Goal: Transaction & Acquisition: Purchase product/service

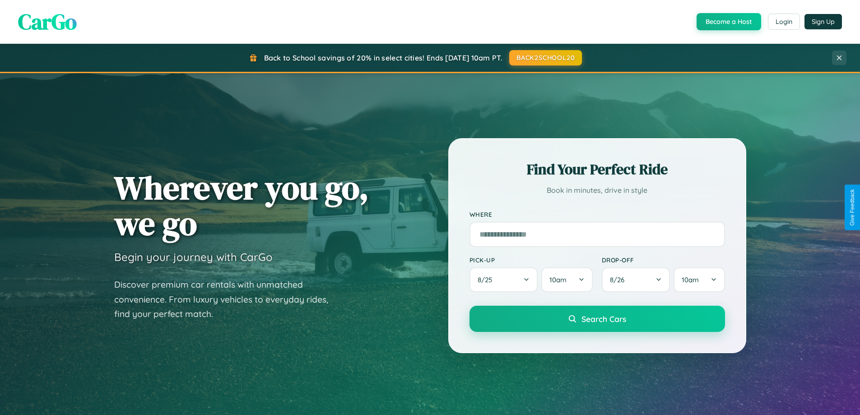
scroll to position [27, 0]
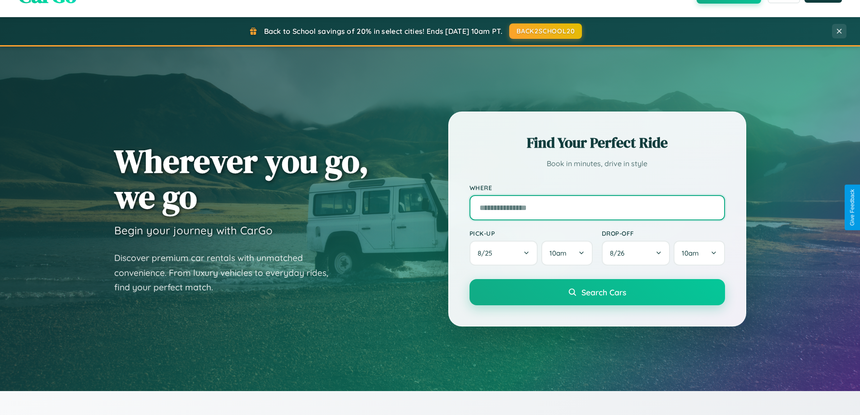
click at [597, 207] on input "text" at bounding box center [598, 207] width 256 height 25
type input "**********"
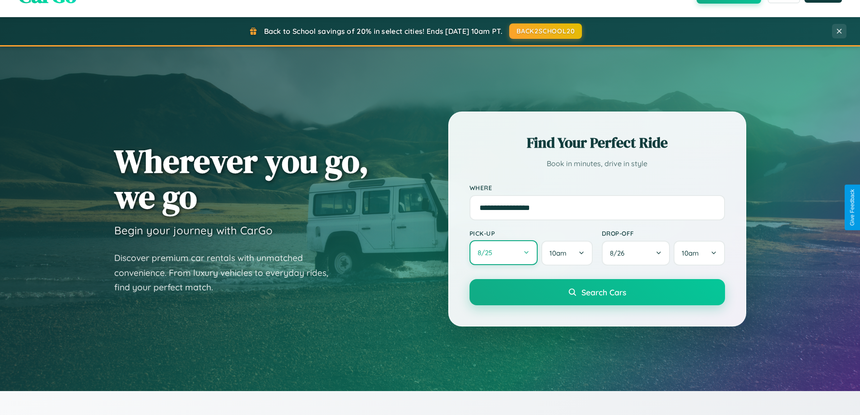
click at [504, 253] on button "8 / 25" at bounding box center [504, 252] width 69 height 25
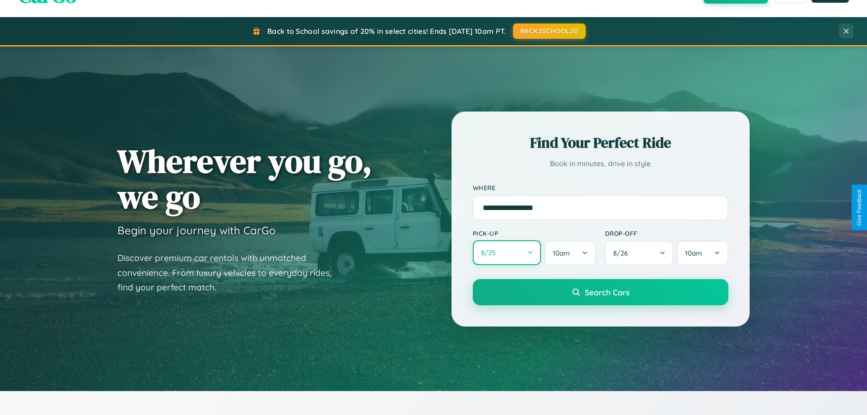
select select "*"
select select "****"
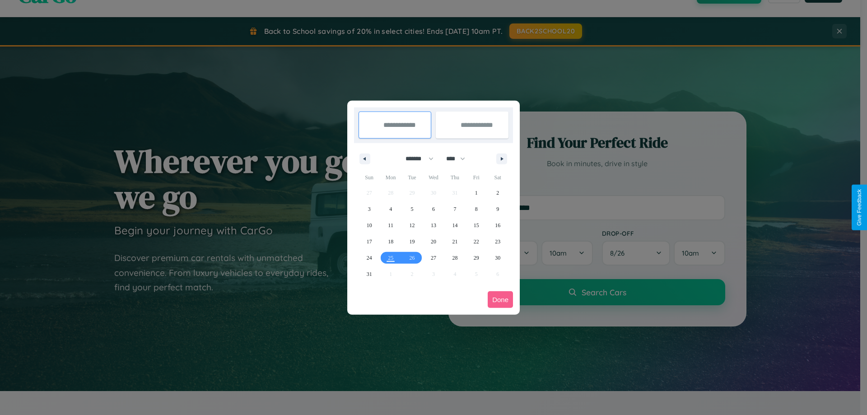
drag, startPoint x: 416, startPoint y: 159, endPoint x: 434, endPoint y: 181, distance: 28.9
click at [416, 159] on select "******* ******** ***** ***** *** **** **** ****** ********* ******* ******** **…" at bounding box center [418, 158] width 38 height 15
select select "*"
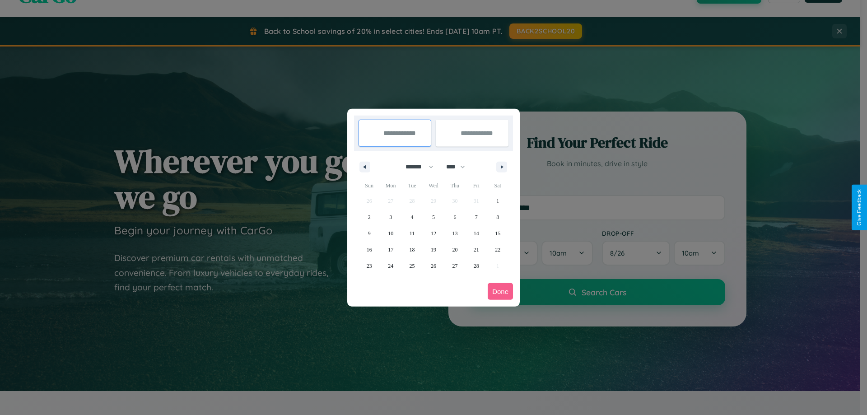
drag, startPoint x: 460, startPoint y: 167, endPoint x: 434, endPoint y: 181, distance: 29.9
click at [460, 167] on select "**** **** **** **** **** **** **** **** **** **** **** **** **** **** **** ****…" at bounding box center [455, 166] width 27 height 15
select select "****"
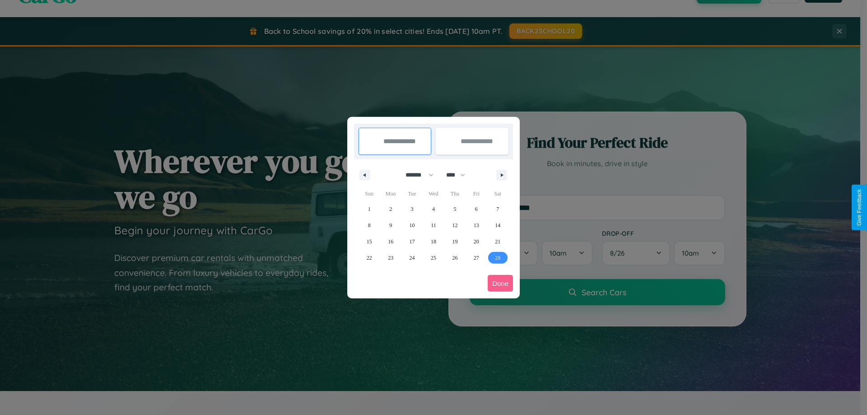
click at [498, 257] on span "28" at bounding box center [497, 258] width 5 height 16
type input "**********"
click at [502, 175] on icon "button" at bounding box center [503, 175] width 5 height 4
select select "*"
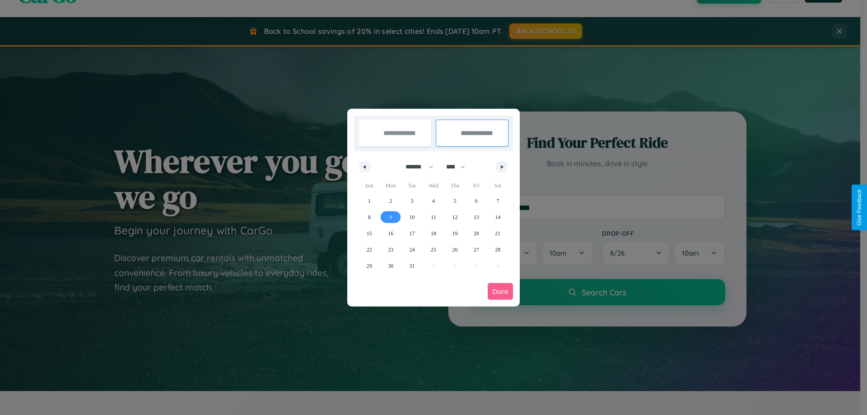
click at [391, 217] on span "9" at bounding box center [390, 217] width 3 height 16
type input "**********"
select select "*"
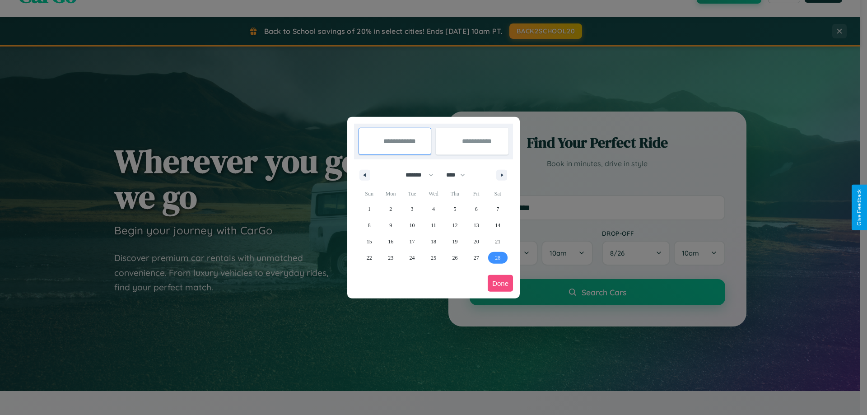
click at [500, 283] on button "Done" at bounding box center [500, 283] width 25 height 17
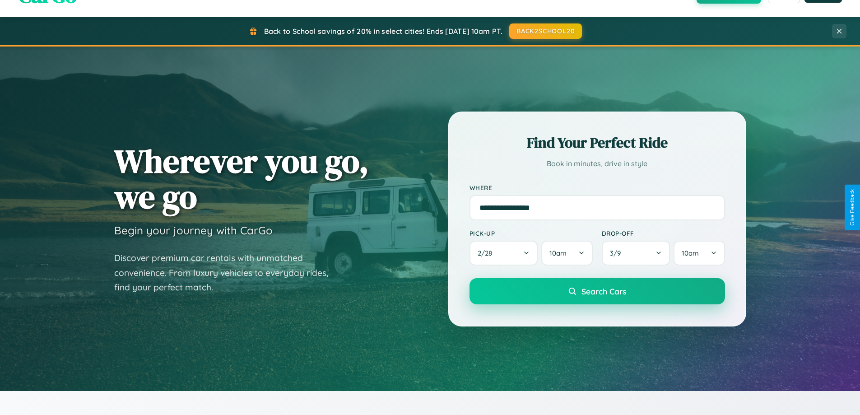
click at [597, 291] on span "Search Cars" at bounding box center [604, 291] width 45 height 10
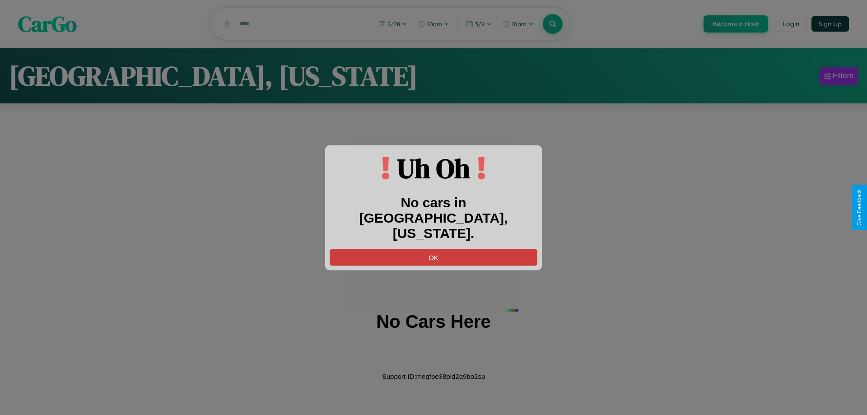
click at [434, 249] on button "OK" at bounding box center [434, 257] width 208 height 17
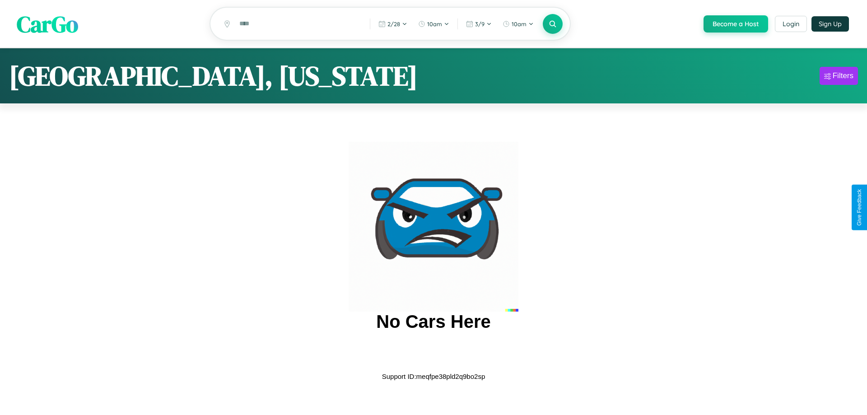
click at [47, 24] on span "CarGo" at bounding box center [47, 23] width 61 height 31
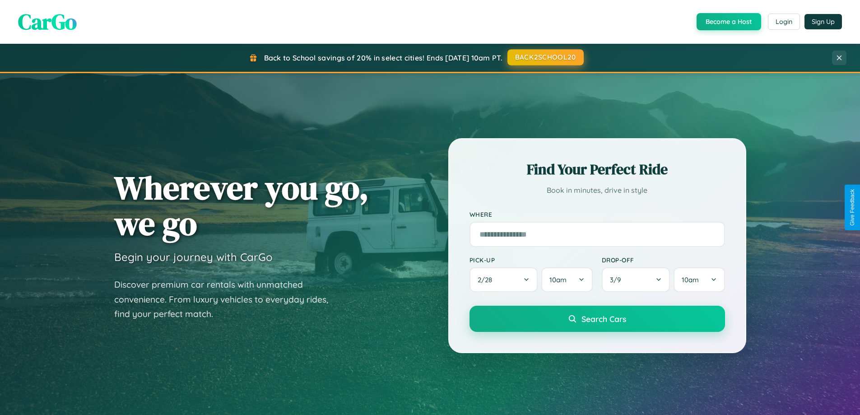
click at [545, 57] on button "BACK2SCHOOL20" at bounding box center [546, 57] width 76 height 16
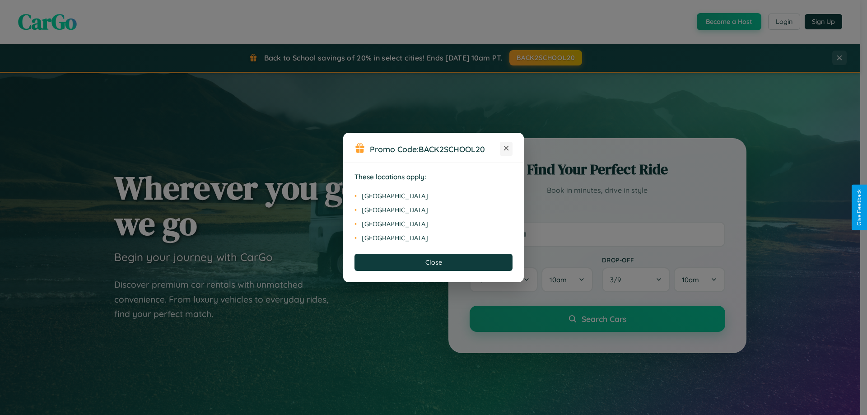
click at [506, 149] on icon at bounding box center [506, 148] width 5 height 5
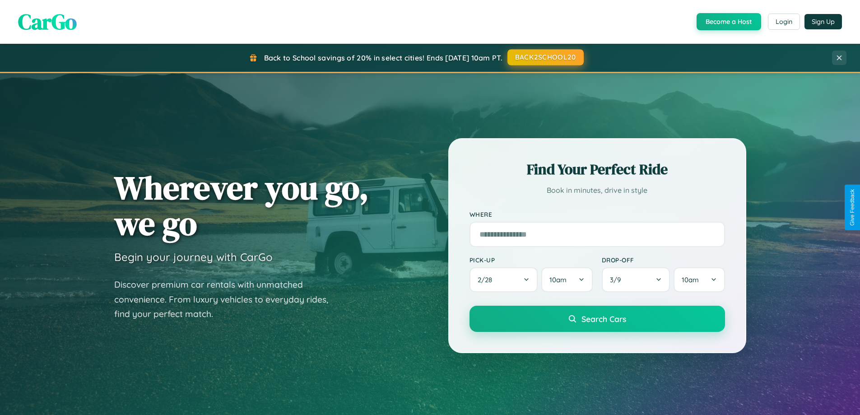
click at [545, 57] on button "BACK2SCHOOL20" at bounding box center [546, 57] width 76 height 16
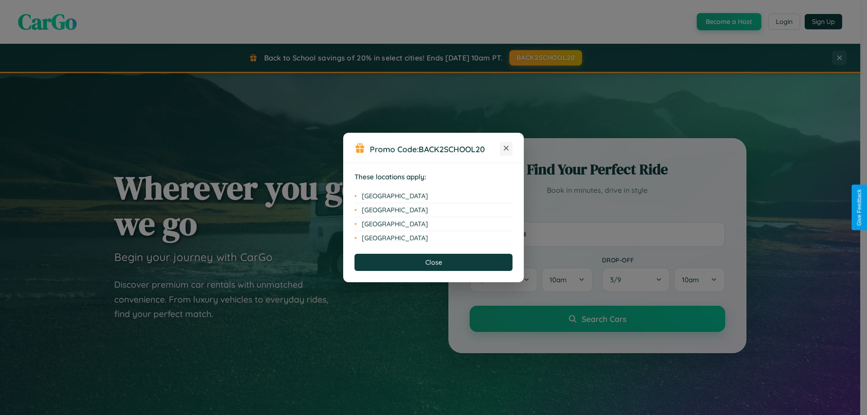
click at [506, 149] on icon at bounding box center [506, 148] width 5 height 5
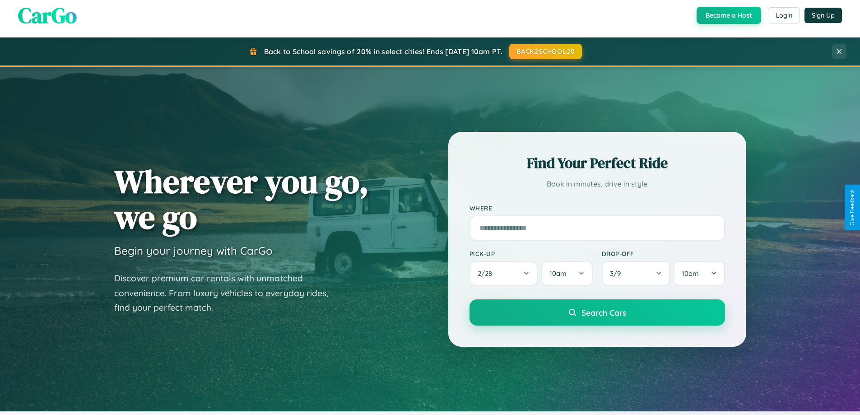
scroll to position [1451, 0]
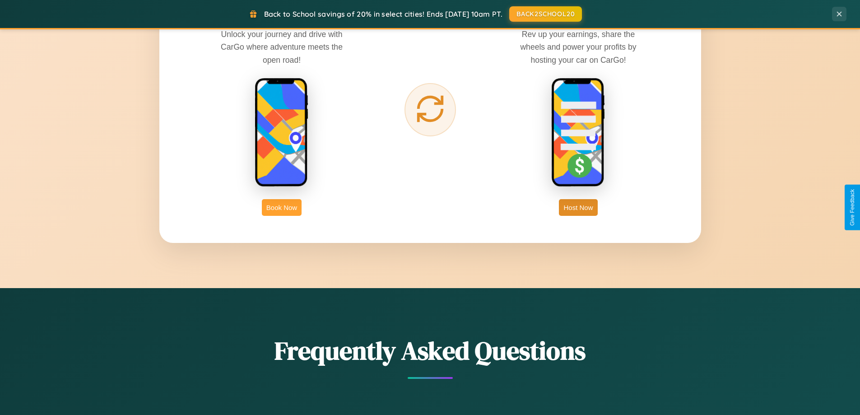
click at [282, 207] on button "Book Now" at bounding box center [282, 207] width 40 height 17
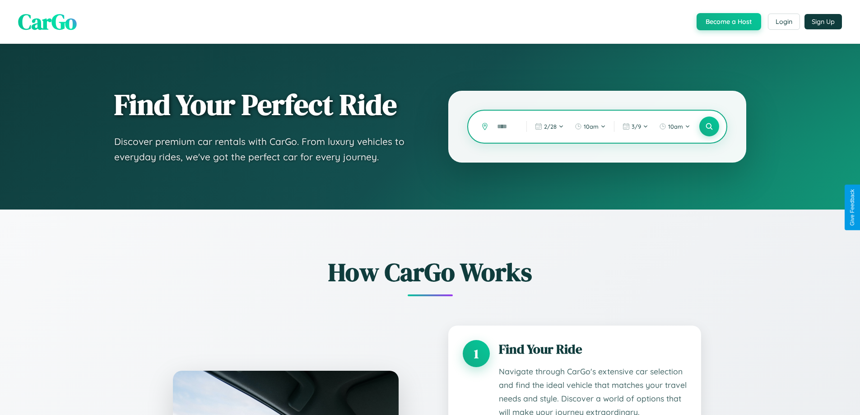
click at [505, 126] on input "text" at bounding box center [505, 127] width 25 height 16
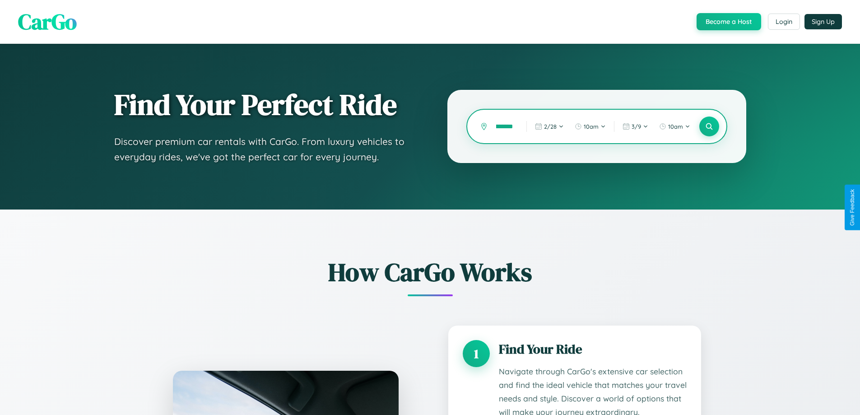
scroll to position [0, 16]
type input "*********"
click at [709, 126] on icon at bounding box center [709, 126] width 9 height 9
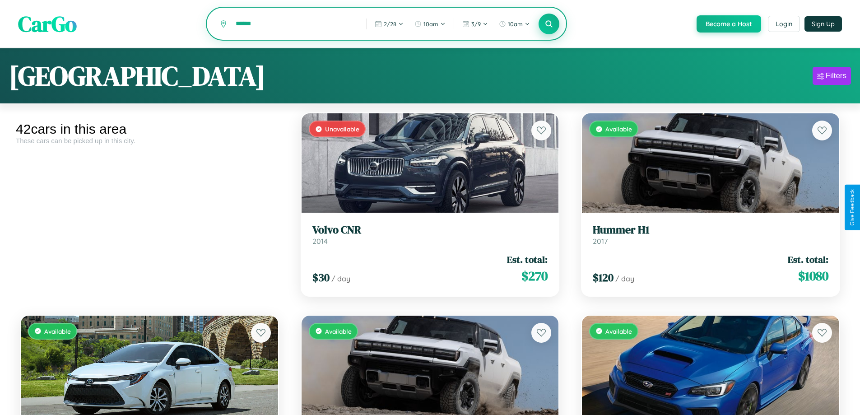
type input "******"
click at [549, 24] on icon at bounding box center [549, 23] width 9 height 9
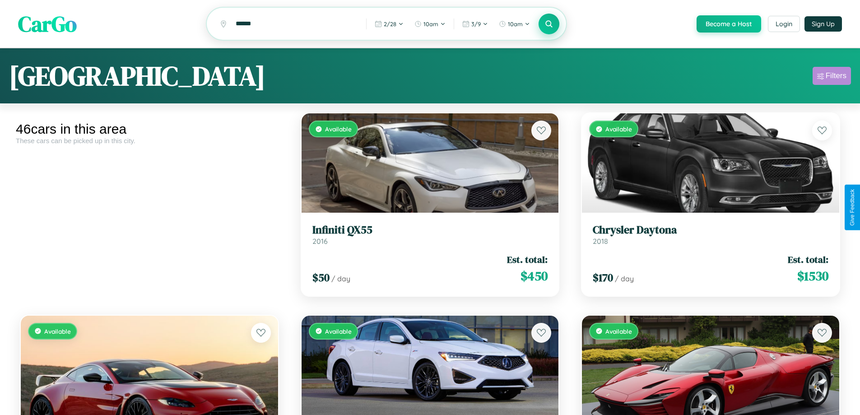
click at [832, 77] on div "Filters" at bounding box center [836, 75] width 21 height 9
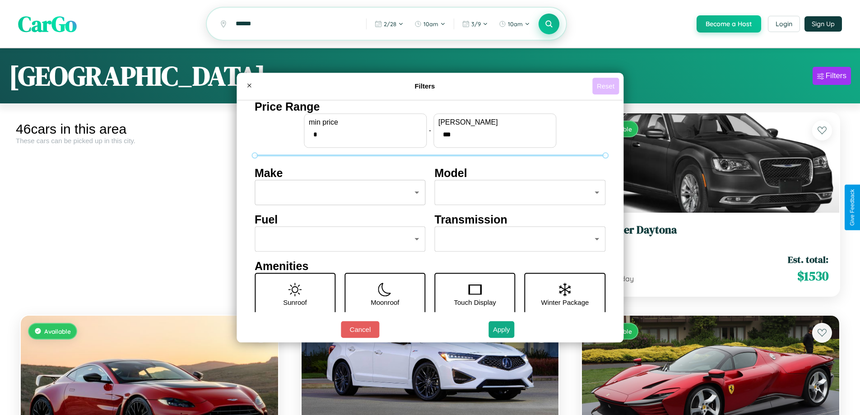
click at [607, 86] on button "Reset" at bounding box center [606, 86] width 27 height 17
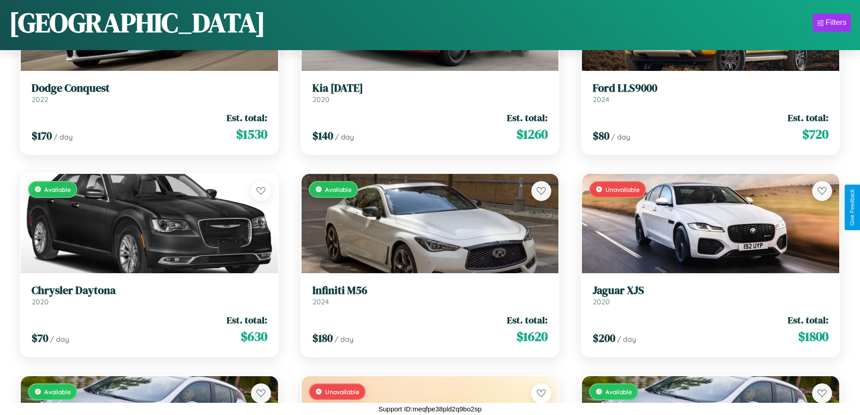
scroll to position [1543, 0]
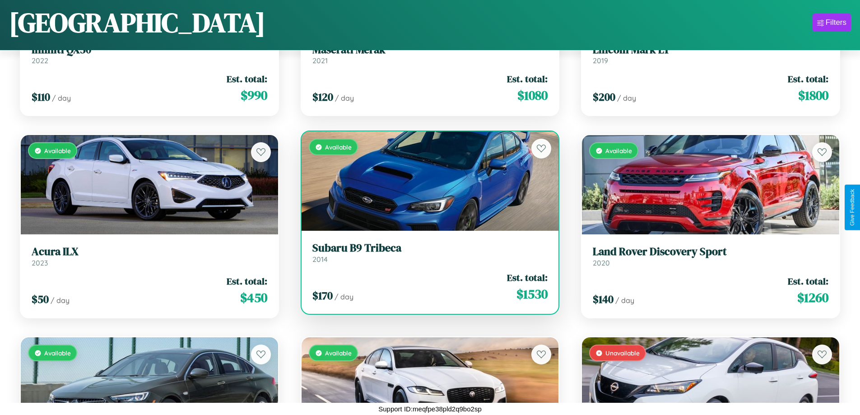
click at [426, 256] on link "Subaru B9 Tribeca 2014" at bounding box center [431, 253] width 236 height 22
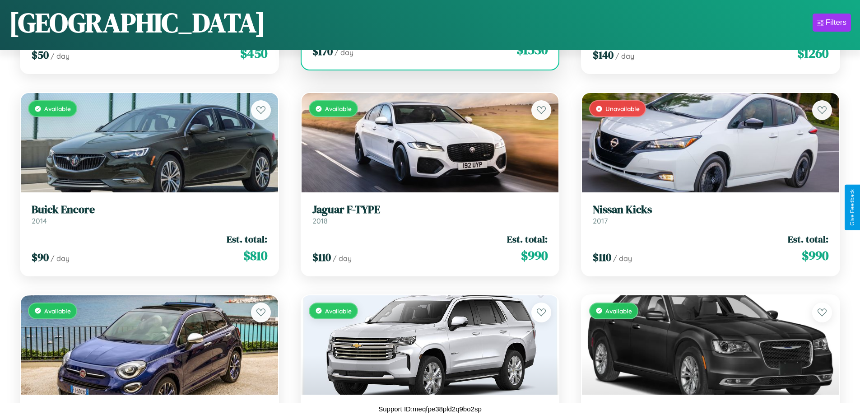
scroll to position [2352, 0]
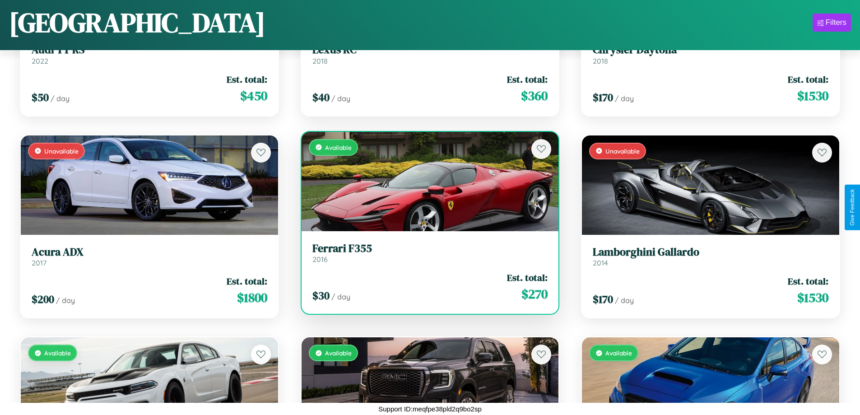
click at [426, 253] on h3 "Ferrari F355" at bounding box center [431, 248] width 236 height 13
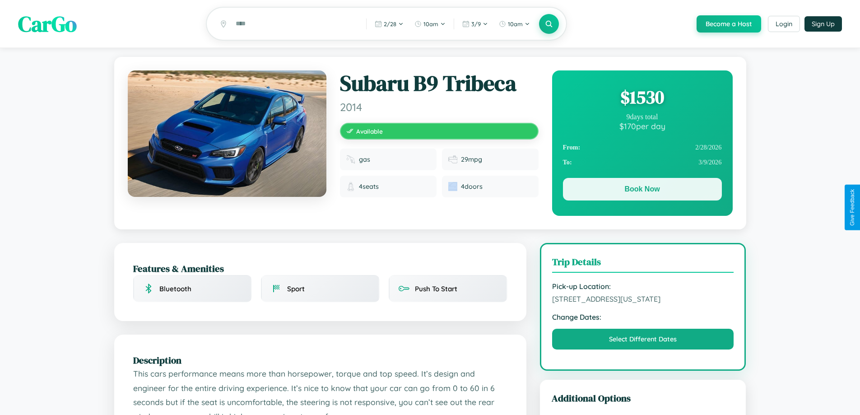
click at [642, 191] on button "Book Now" at bounding box center [642, 189] width 159 height 23
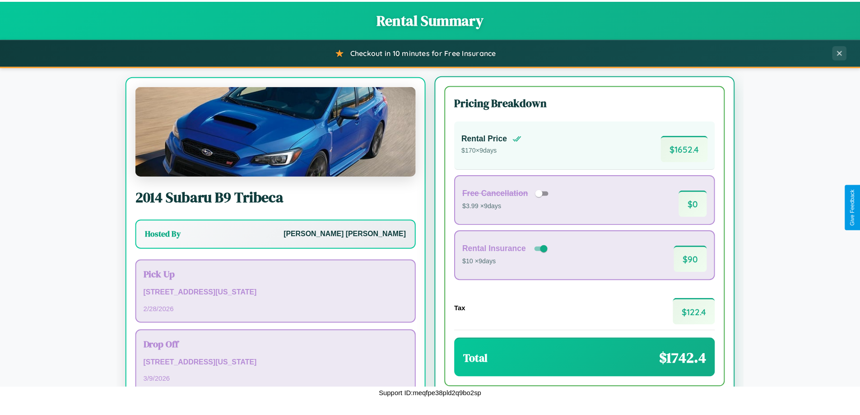
scroll to position [42, 0]
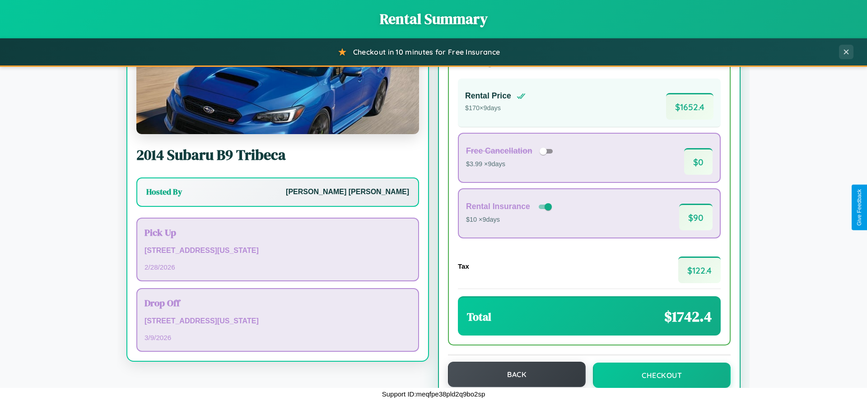
click at [513, 374] on button "Back" at bounding box center [517, 374] width 138 height 25
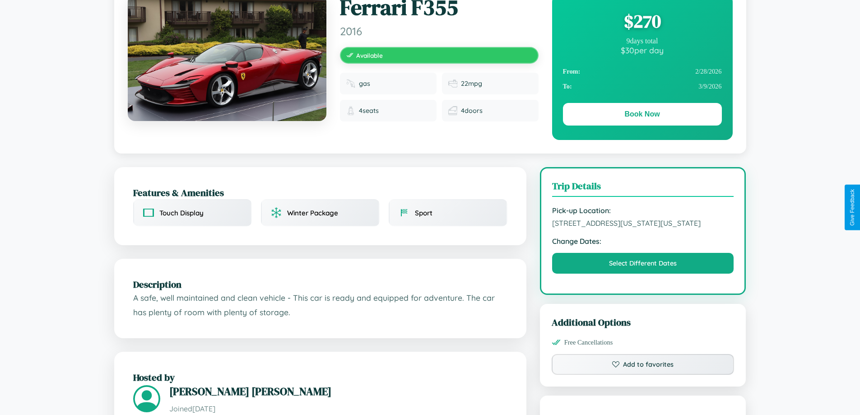
scroll to position [512, 0]
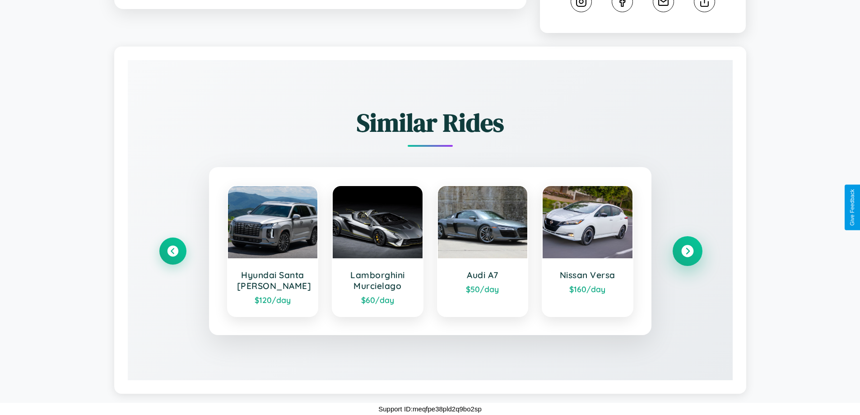
click at [687, 251] on icon at bounding box center [688, 251] width 12 height 12
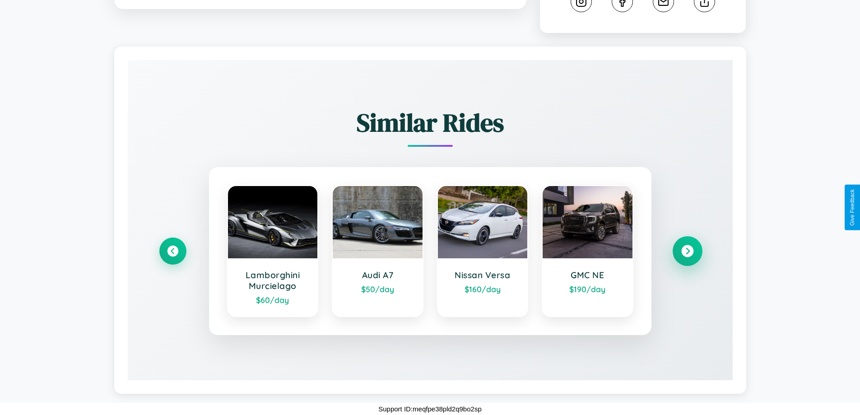
click at [687, 251] on icon at bounding box center [688, 251] width 12 height 12
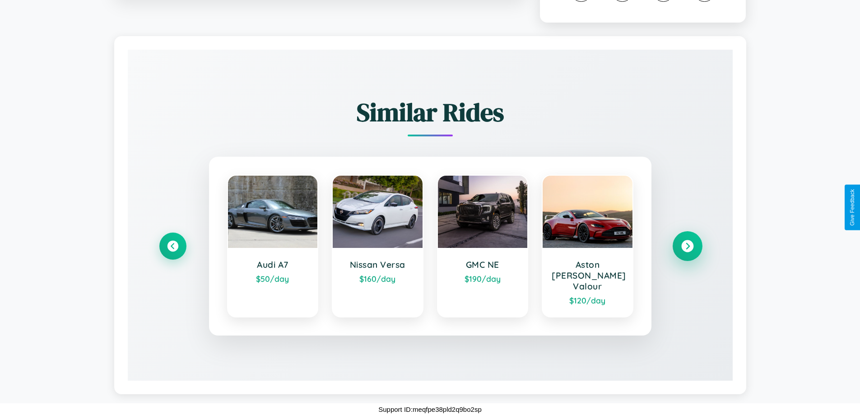
click at [687, 251] on icon at bounding box center [688, 246] width 12 height 12
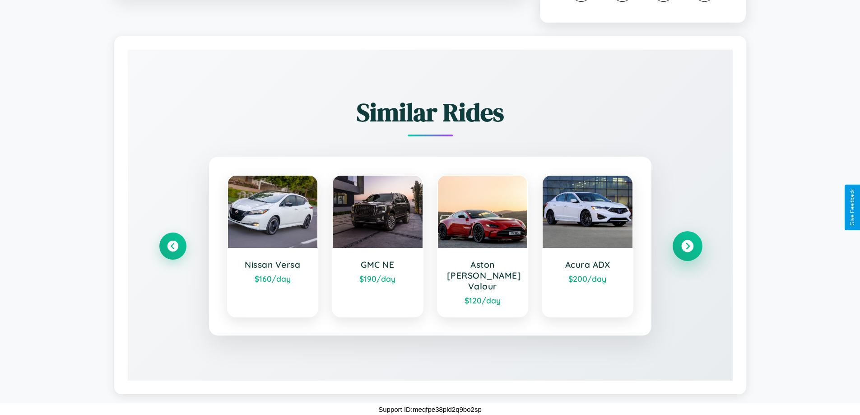
click at [687, 251] on icon at bounding box center [688, 246] width 12 height 12
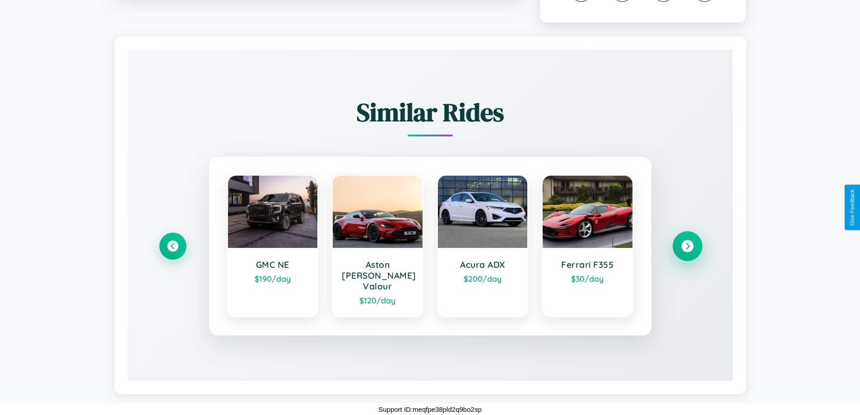
click at [687, 251] on icon at bounding box center [688, 246] width 12 height 12
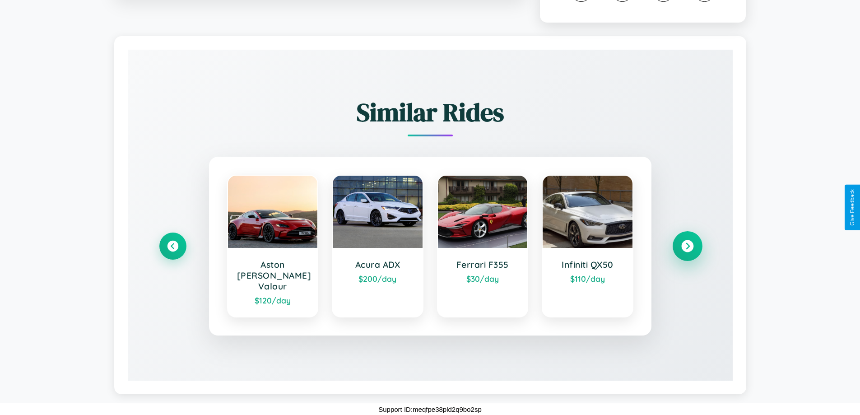
click at [687, 251] on icon at bounding box center [688, 246] width 12 height 12
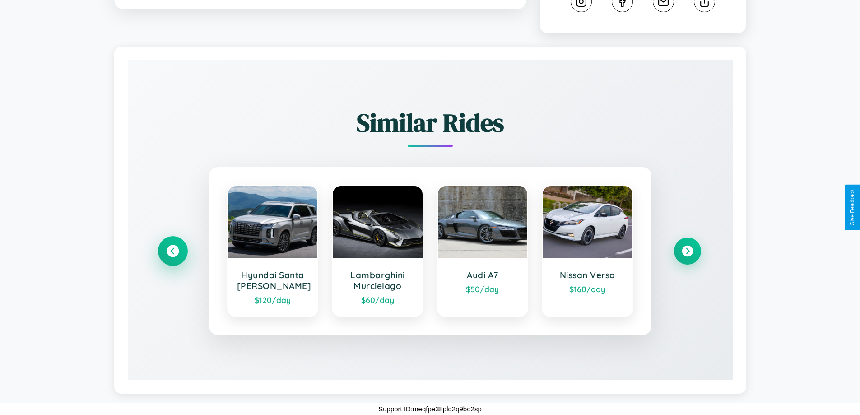
click at [173, 251] on icon at bounding box center [173, 251] width 12 height 12
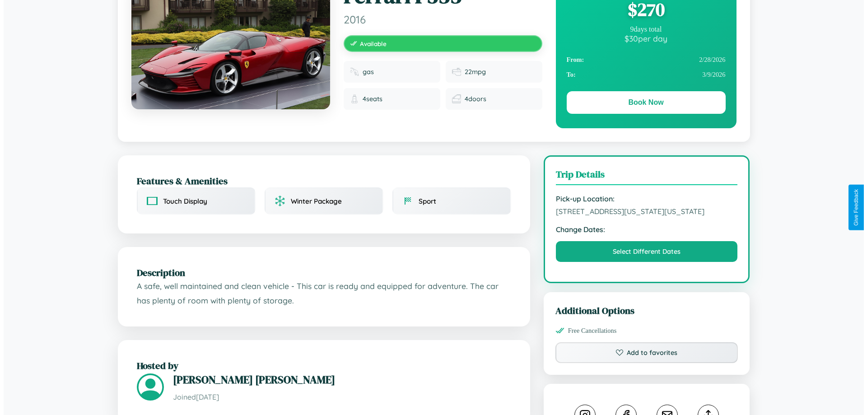
scroll to position [0, 0]
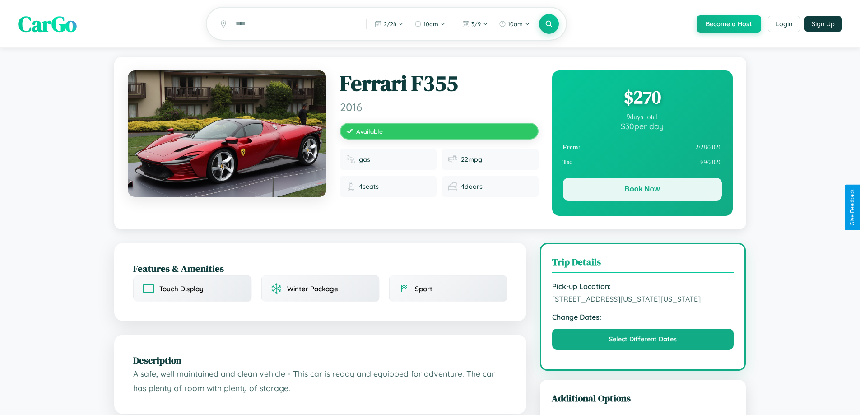
click at [642, 191] on button "Book Now" at bounding box center [642, 189] width 159 height 23
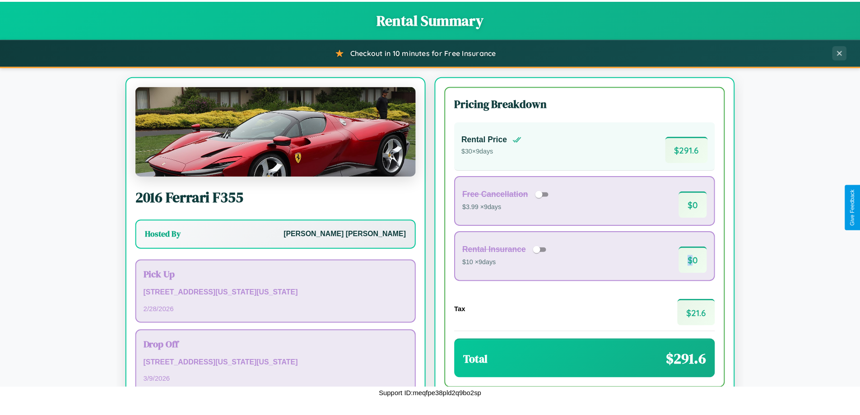
scroll to position [62, 0]
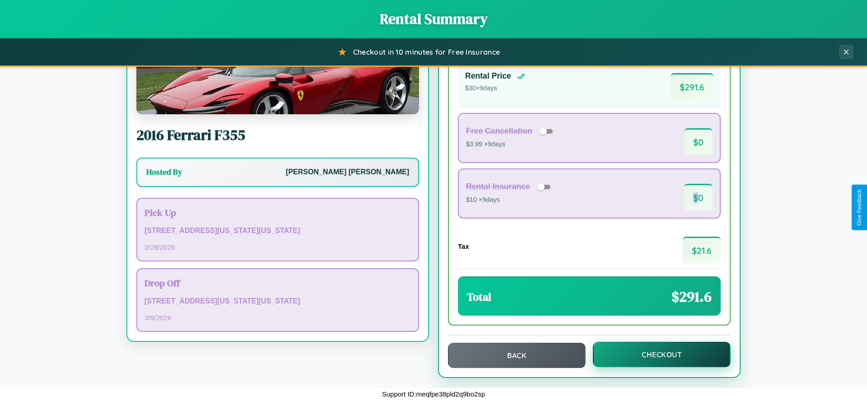
click at [656, 355] on button "Checkout" at bounding box center [662, 354] width 138 height 25
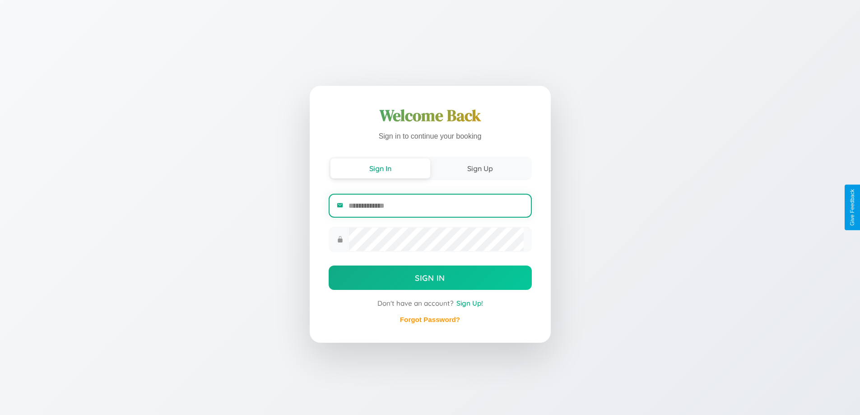
click at [436, 206] on input "email" at bounding box center [436, 206] width 175 height 22
type input "**********"
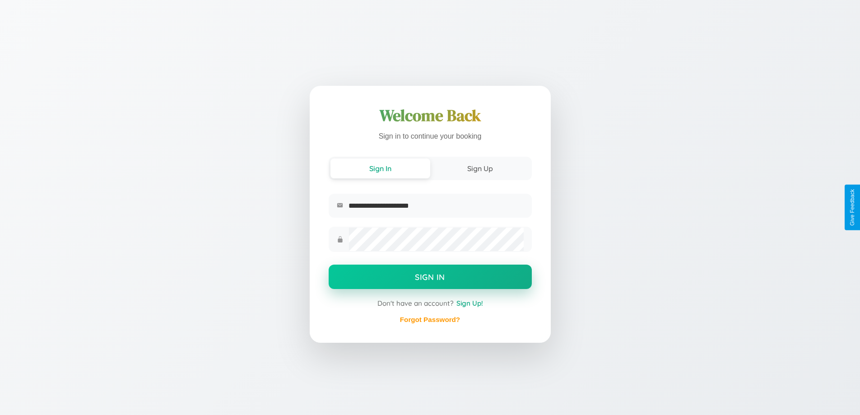
click at [430, 278] on button "Sign In" at bounding box center [430, 277] width 203 height 24
